Goal: Task Accomplishment & Management: Manage account settings

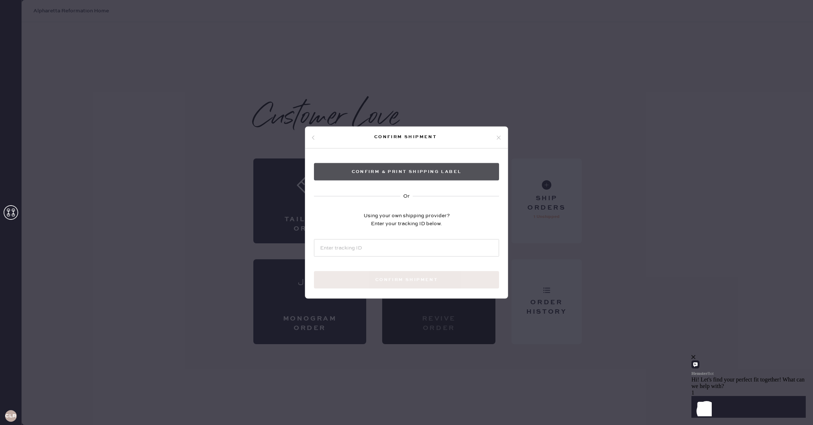
click at [443, 179] on button "Confirm & Print shipping label" at bounding box center [406, 171] width 185 height 17
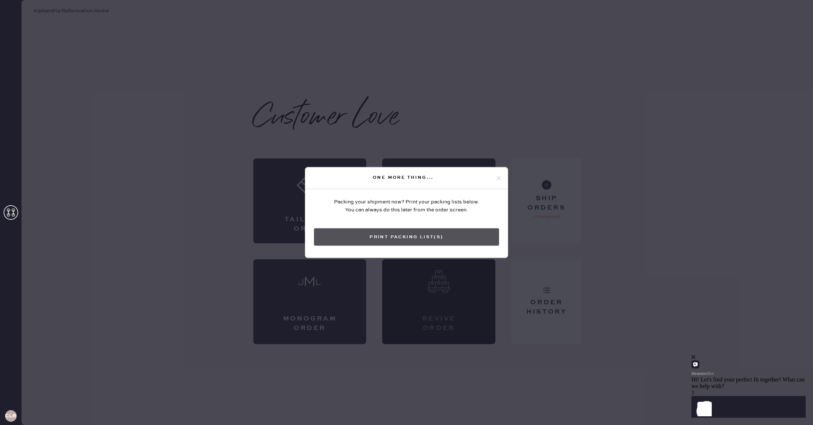
click at [450, 234] on button "Print Packing List(s)" at bounding box center [406, 237] width 185 height 17
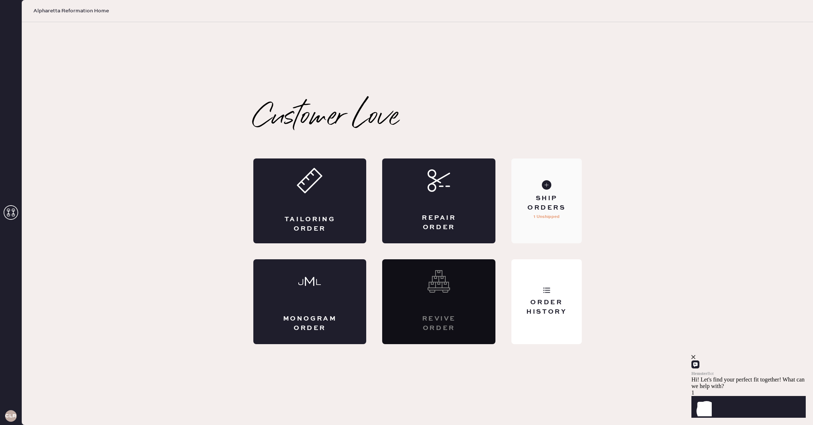
click at [556, 220] on p "1 Unshipped" at bounding box center [546, 217] width 26 height 9
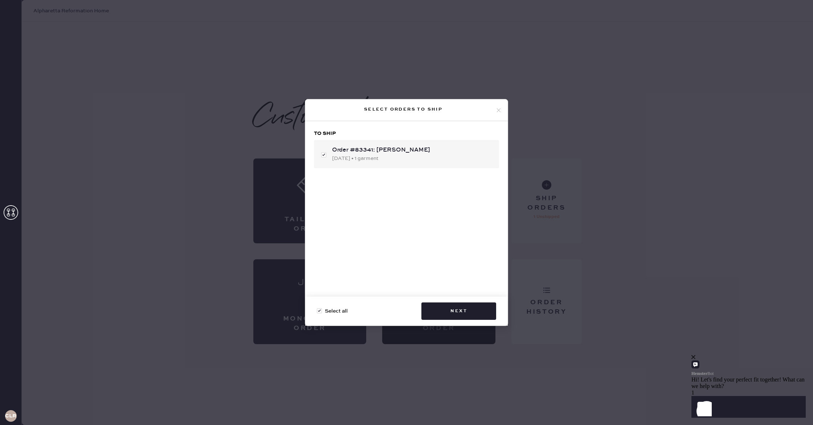
checkbox input "true"
click at [402, 156] on div "[DATE] • 1 garment" at bounding box center [412, 159] width 161 height 8
checkbox input "false"
checkbox input "true"
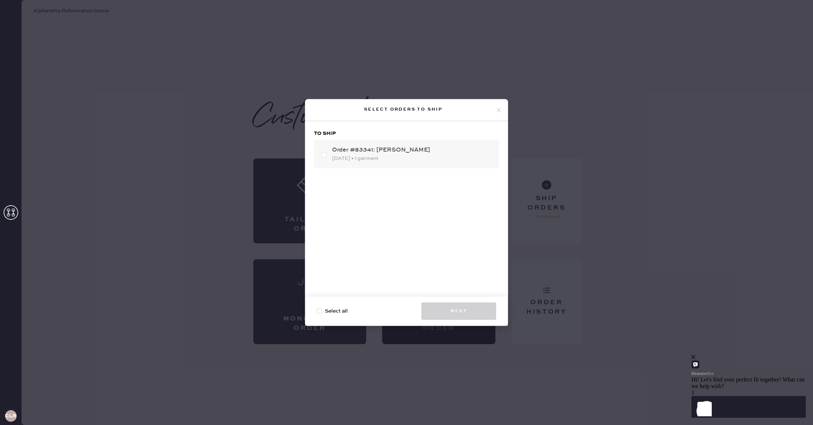
checkbox input "true"
click at [402, 156] on div "[DATE] • 1 garment" at bounding box center [412, 159] width 161 height 8
checkbox input "false"
click at [382, 161] on div "[DATE] • 1 garment" at bounding box center [412, 159] width 161 height 8
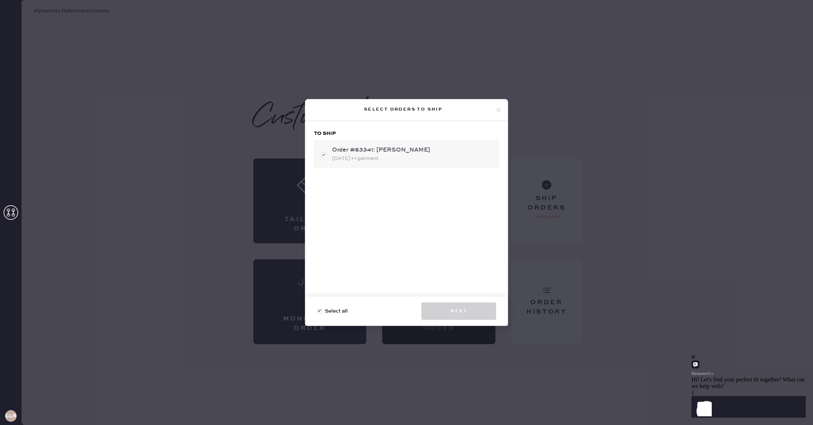
checkbox input "true"
click at [461, 314] on button "Next" at bounding box center [458, 311] width 75 height 17
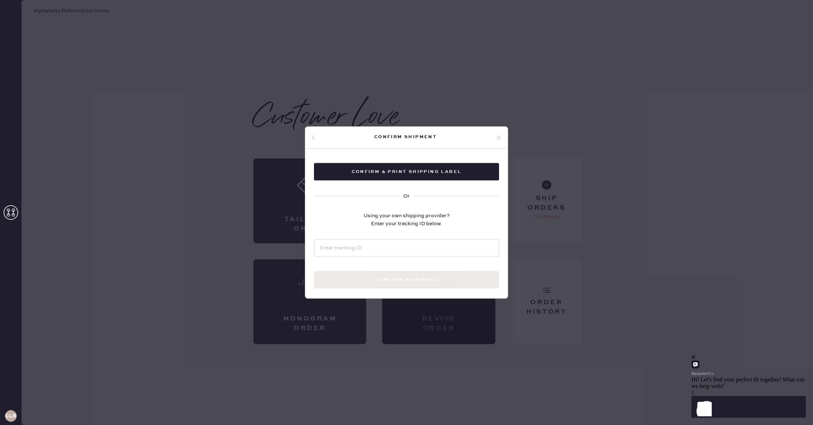
click at [498, 135] on icon at bounding box center [498, 137] width 7 height 7
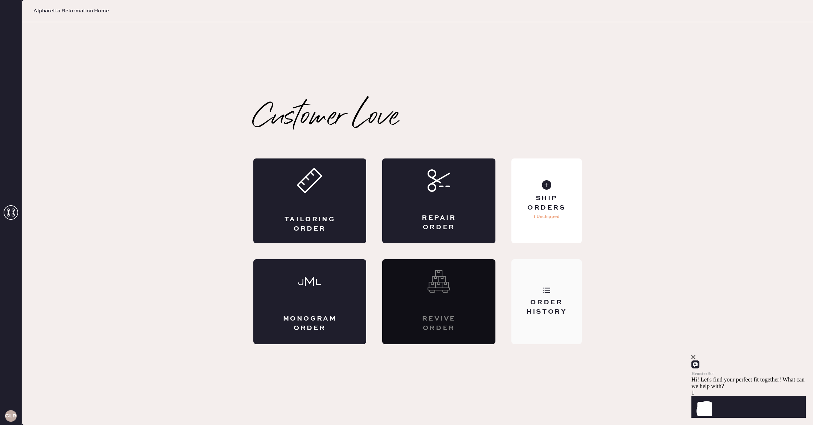
click at [544, 294] on div "Order History" at bounding box center [546, 301] width 70 height 85
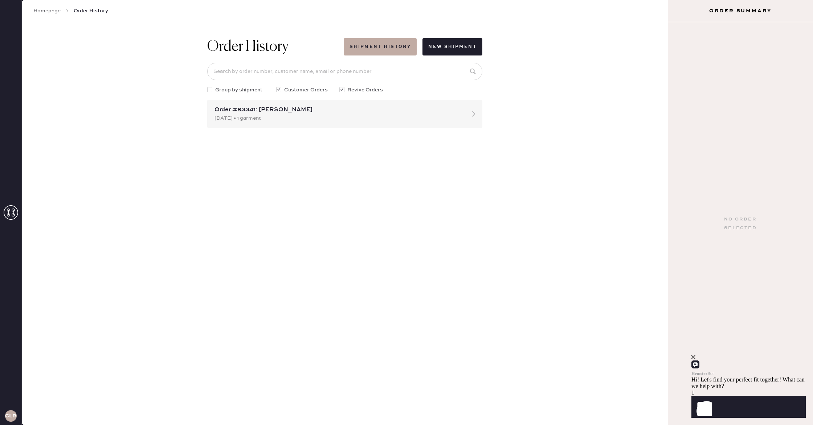
click at [10, 417] on h3 "CLR" at bounding box center [10, 416] width 11 height 5
